Goal: Information Seeking & Learning: Learn about a topic

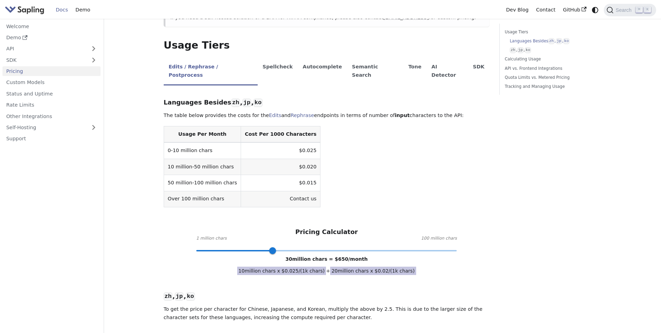
scroll to position [149, 0]
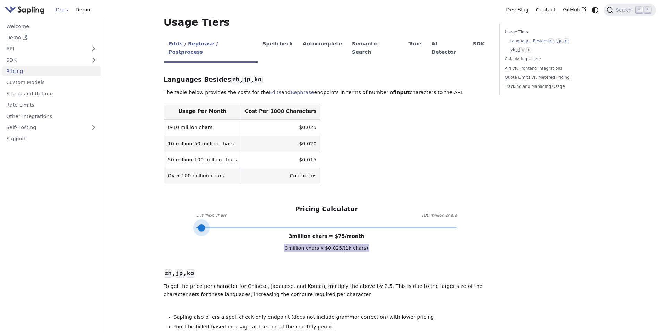
type input "2"
drag, startPoint x: 272, startPoint y: 207, endPoint x: 198, endPoint y: 212, distance: 73.7
click at [198, 224] on span at bounding box center [198, 227] width 7 height 7
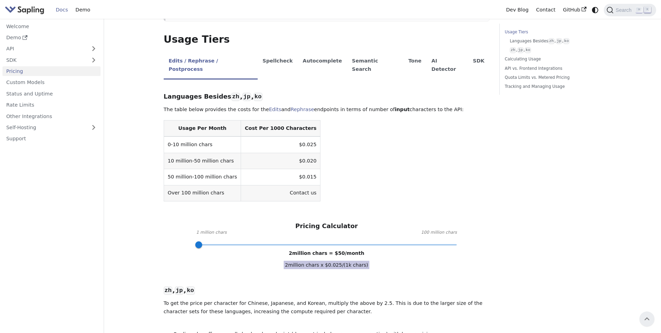
scroll to position [0, 0]
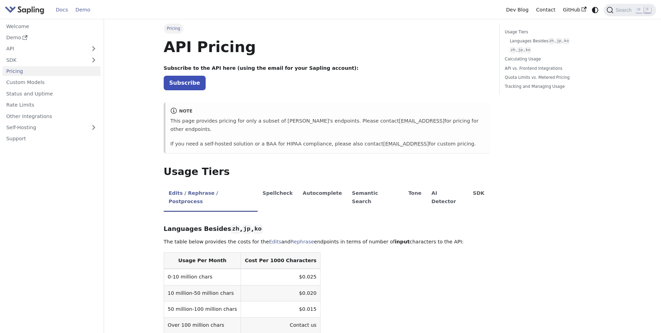
click at [82, 11] on link "Demo" at bounding box center [83, 10] width 22 height 11
click at [17, 25] on link "Welcome" at bounding box center [51, 26] width 98 height 10
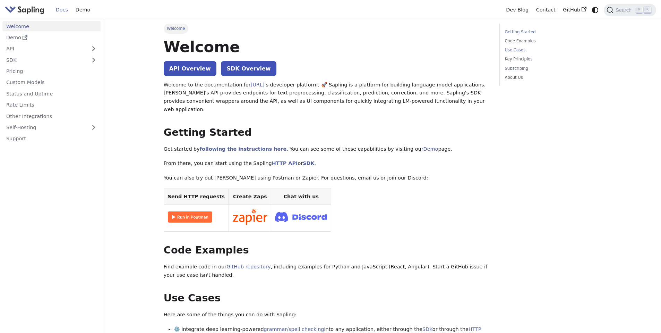
click at [516, 49] on link "Use Cases" at bounding box center [552, 50] width 94 height 7
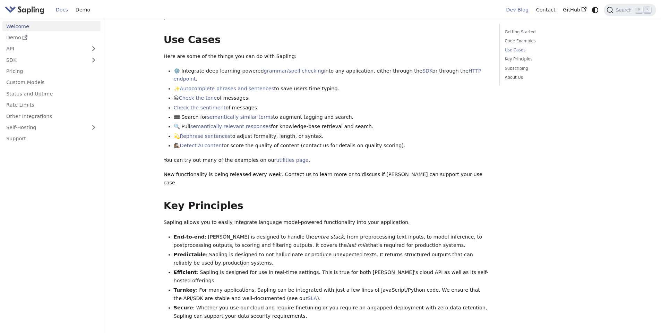
click at [526, 8] on link "Dev Blog" at bounding box center [517, 10] width 30 height 11
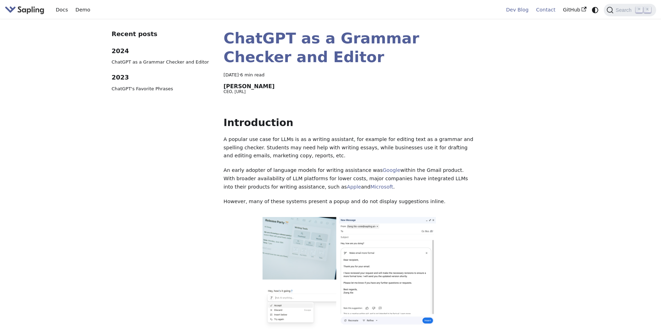
click at [545, 10] on link "Contact" at bounding box center [545, 10] width 27 height 11
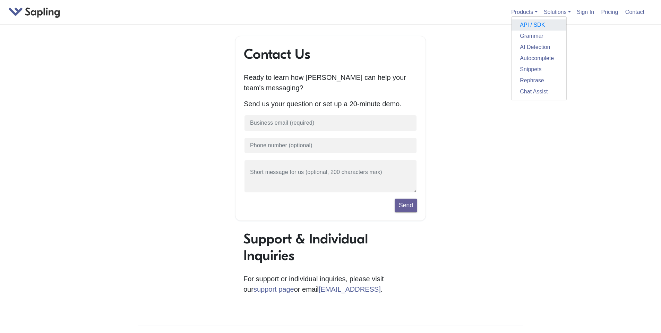
click at [529, 25] on link "API / SDK" at bounding box center [539, 24] width 55 height 11
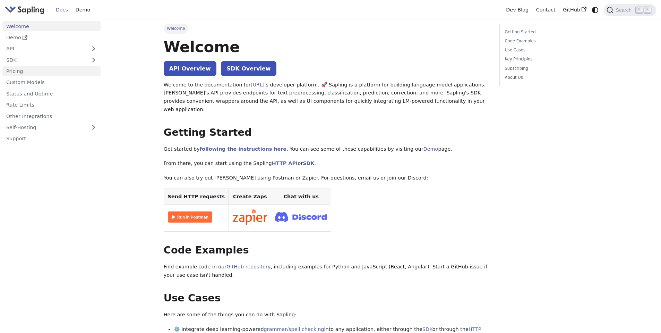
click at [23, 71] on link "Pricing" at bounding box center [51, 71] width 98 height 10
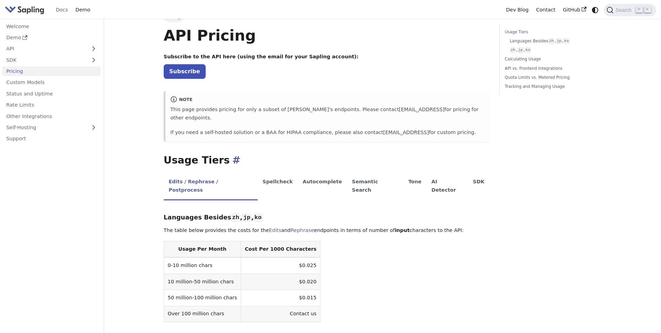
scroll to position [42, 0]
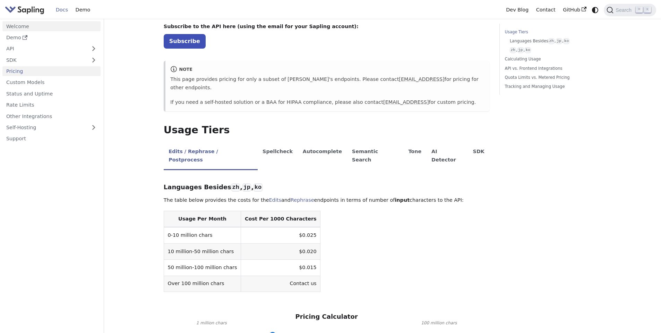
click at [24, 25] on link "Welcome" at bounding box center [51, 26] width 98 height 10
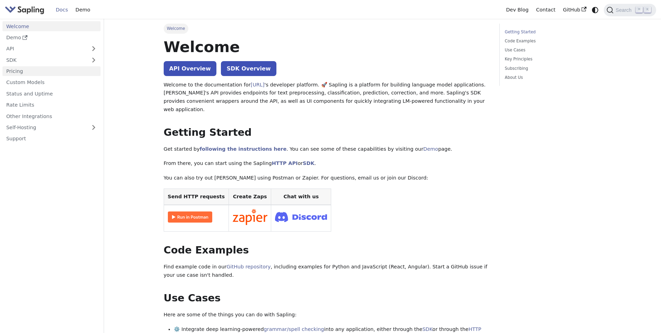
click at [23, 72] on link "Pricing" at bounding box center [51, 71] width 98 height 10
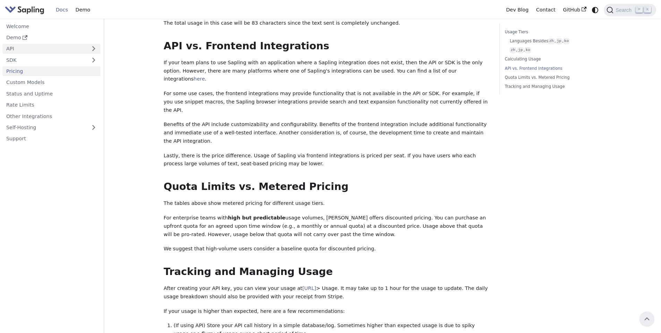
scroll to position [674, 0]
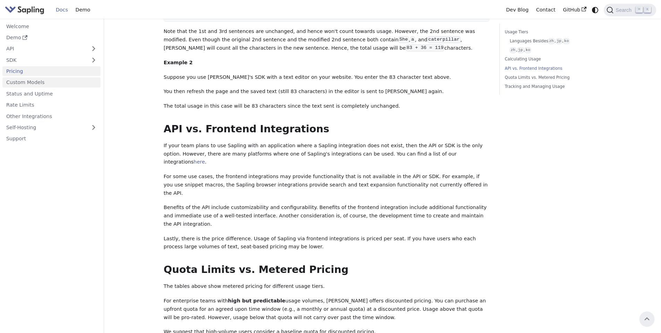
click at [37, 79] on link "Custom Models" at bounding box center [51, 82] width 98 height 10
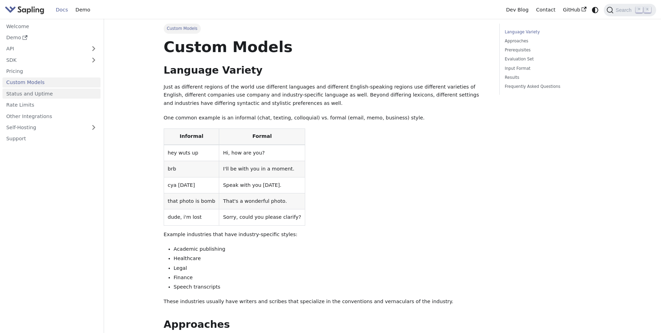
click at [38, 89] on link "Status and Uptime" at bounding box center [51, 93] width 98 height 10
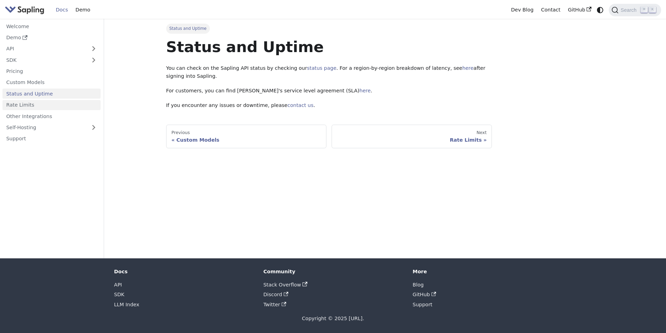
click at [20, 104] on link "Rate Limits" at bounding box center [51, 105] width 98 height 10
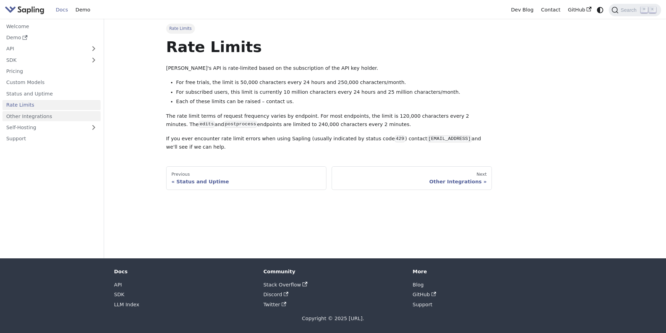
click at [25, 114] on link "Other Integrations" at bounding box center [51, 116] width 98 height 10
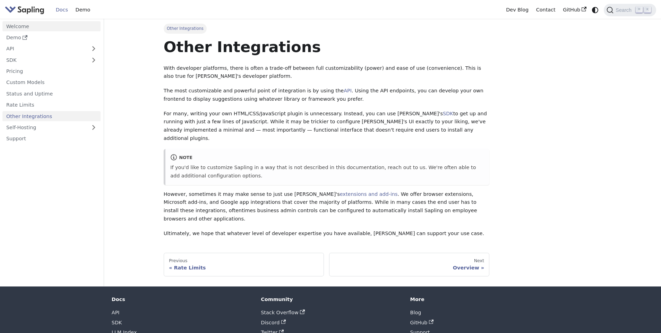
click at [23, 29] on link "Welcome" at bounding box center [51, 26] width 98 height 10
